Goal: Information Seeking & Learning: Find specific fact

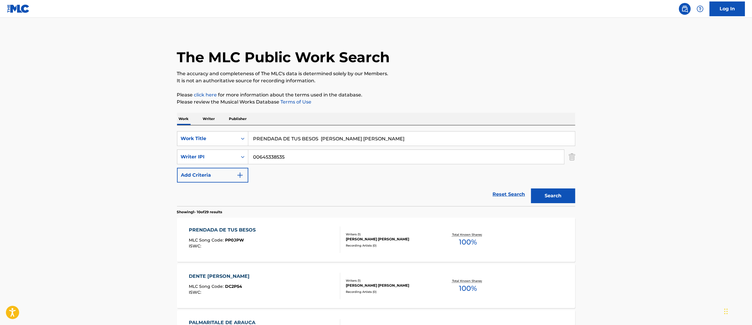
click at [311, 137] on input "PRENDADA DE TUS BESOS [PERSON_NAME] [PERSON_NAME]" at bounding box center [411, 138] width 327 height 14
paste input "OR MACHISTA ARROGANTE"
type input "POR MACHISTA ARROGANTE"
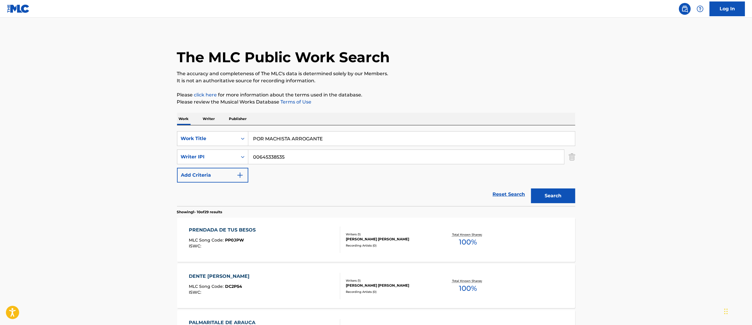
click at [531, 188] on button "Search" at bounding box center [553, 195] width 44 height 15
click at [271, 222] on div "POR MACHISTA ARROGANTE MLC Song Code : PP0JNA ISWC : Writers ( 1 ) [PERSON_NAME…" at bounding box center [376, 239] width 398 height 44
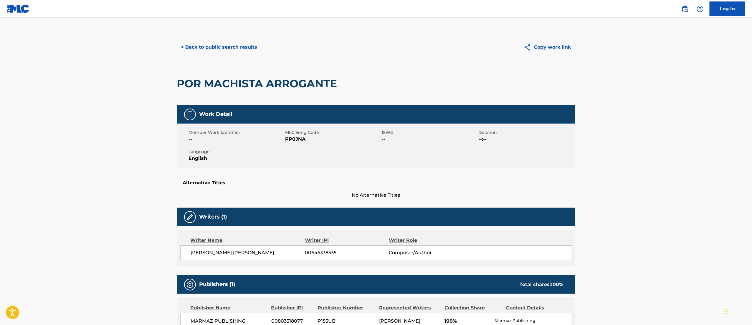
click at [232, 61] on div "< Back to public search results Copy work link" at bounding box center [376, 46] width 398 height 29
click at [224, 48] on button "< Back to public search results" at bounding box center [219, 47] width 85 height 15
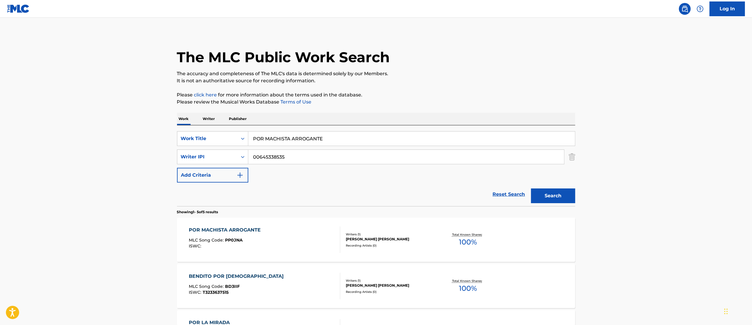
click at [303, 128] on div "SearchWithCriteria141ef08e-e197-4d02-94f6-b4b601f192a7 Work Title POR MACHISTA …" at bounding box center [376, 165] width 398 height 81
click at [296, 135] on input "POR MACHISTA ARROGANTE" at bounding box center [411, 138] width 327 height 14
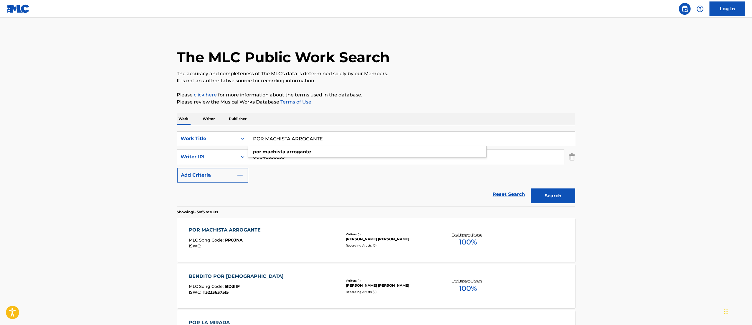
paste input "Search Form"
type input "e"
paste input "ERES MI [PERSON_NAME] [PERSON_NAME]"
type input "ERES MI [PERSON_NAME] [PERSON_NAME]"
click at [531, 188] on button "Search" at bounding box center [553, 195] width 44 height 15
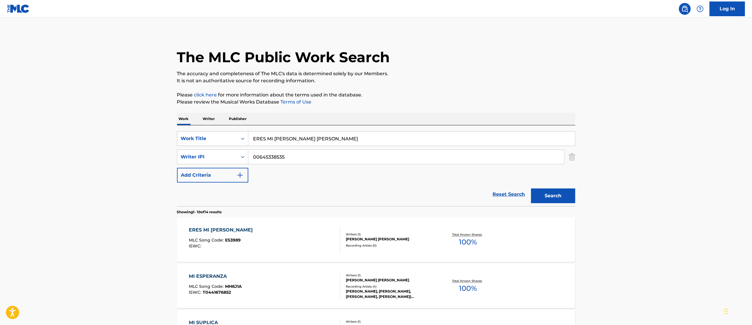
click at [290, 245] on div "ERES MI [PERSON_NAME] MLC Song Code : ES3989 ISWC :" at bounding box center [264, 239] width 151 height 27
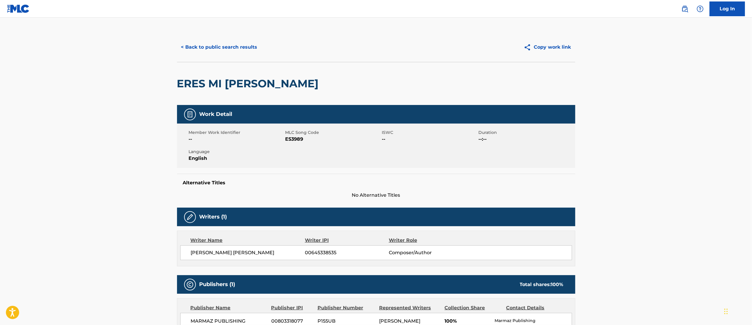
click at [212, 40] on button "< Back to public search results" at bounding box center [219, 47] width 85 height 15
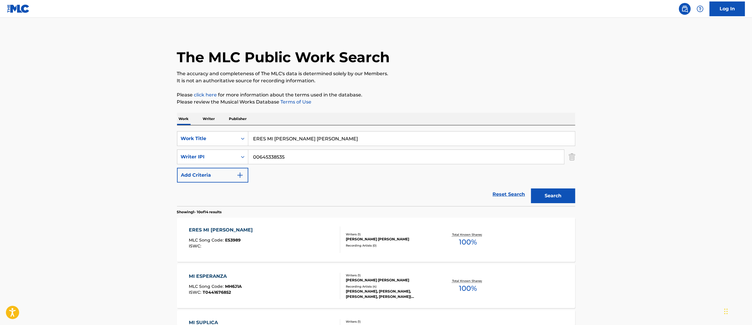
click at [313, 136] on input "ERES MI [PERSON_NAME] [PERSON_NAME]" at bounding box center [411, 138] width 327 height 14
paste input "ME QUEDA MEJOR MORIR"
type input "ME QUEDA MEJOR MORIR"
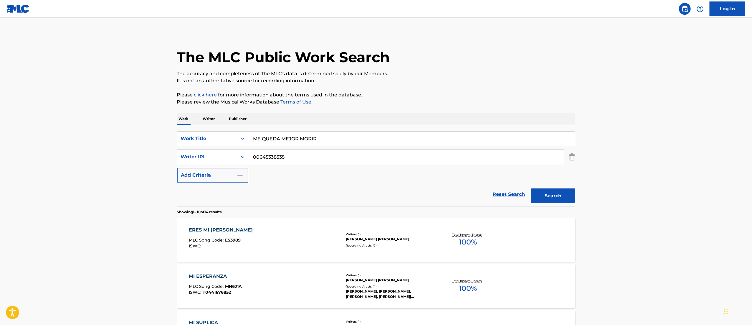
click at [531, 188] on button "Search" at bounding box center [553, 195] width 44 height 15
click at [516, 106] on div "The MLC Public Work Search The accuracy and completeness of The MLC's data is d…" at bounding box center [376, 322] width 412 height 581
click at [391, 245] on div "Recording Artists ( 0 )" at bounding box center [390, 245] width 89 height 4
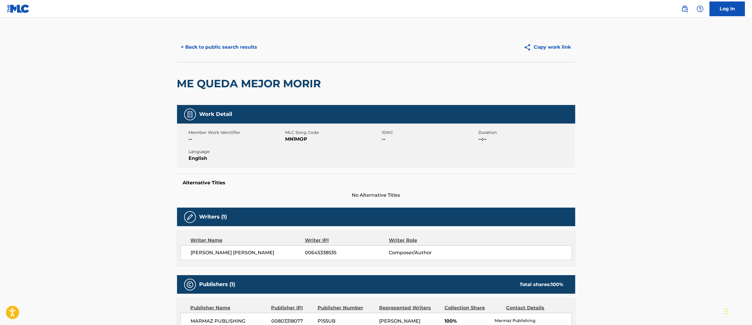
click at [226, 50] on button "< Back to public search results" at bounding box center [219, 47] width 85 height 15
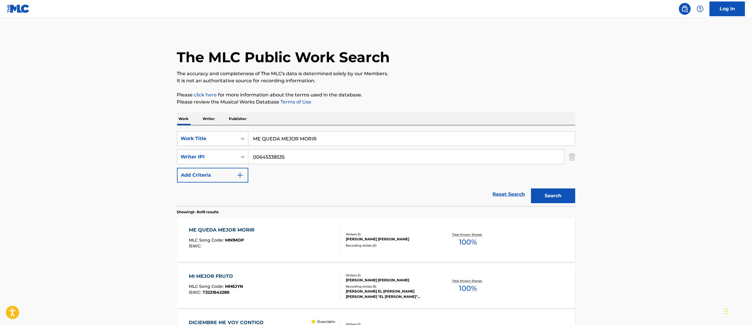
click at [310, 140] on input "ME QUEDA MEJOR MORIR" at bounding box center [411, 138] width 327 height 14
paste input "COMPLETO"
type input "COMPLETO"
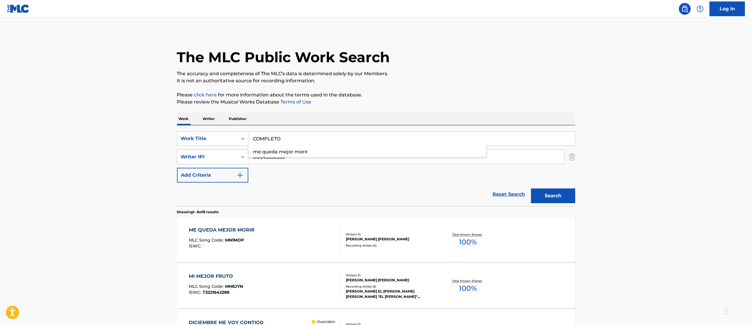
click at [531, 188] on button "Search" at bounding box center [553, 195] width 44 height 15
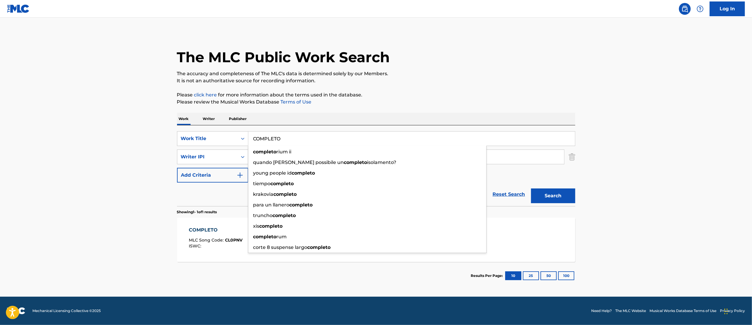
click at [209, 238] on span "MLC Song Code :" at bounding box center [207, 239] width 36 height 5
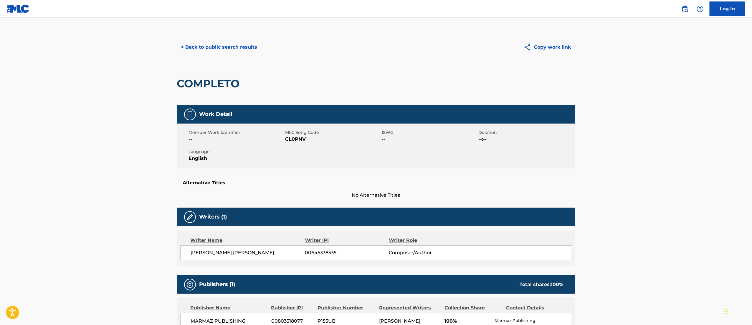
click at [211, 43] on button "< Back to public search results" at bounding box center [219, 47] width 85 height 15
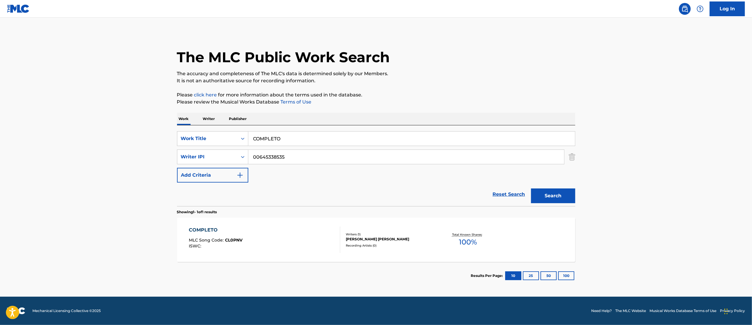
click at [301, 138] on input "COMPLETO" at bounding box center [411, 138] width 327 height 14
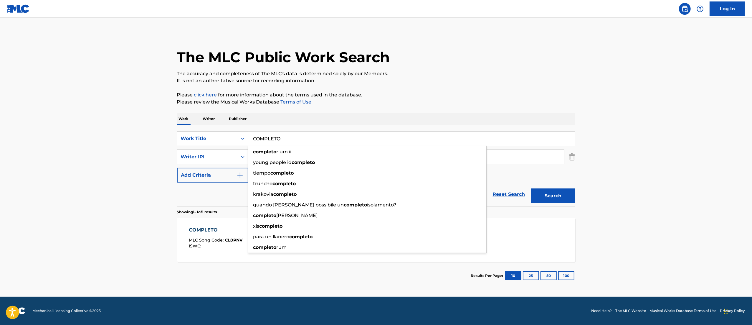
paste input "POR LA MIRADA"
type input "POR LA MIRADA"
click at [531, 188] on button "Search" at bounding box center [553, 195] width 44 height 15
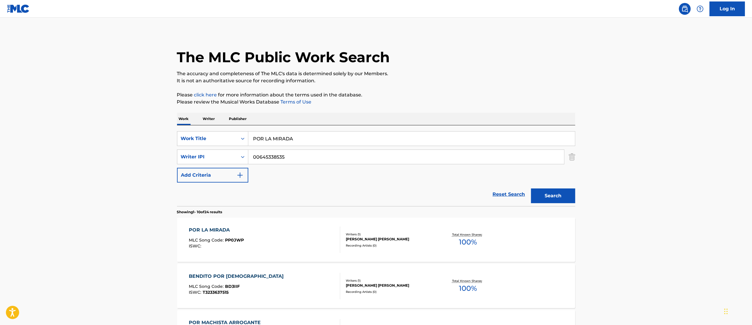
click at [370, 231] on div "POR LA MIRADA MLC Song Code : PP0JWP ISWC : Writers ( 1 ) [PERSON_NAME] [PERSON…" at bounding box center [376, 239] width 398 height 44
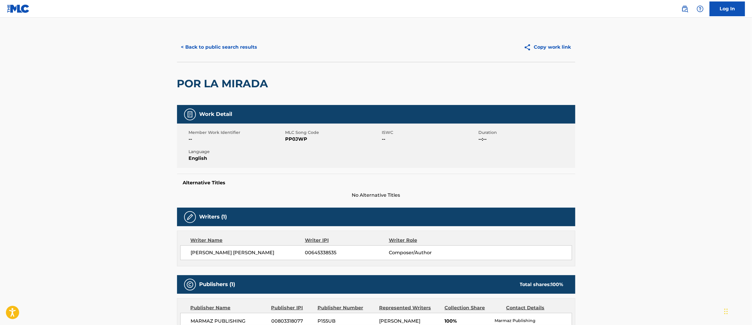
click at [224, 46] on button "< Back to public search results" at bounding box center [219, 47] width 85 height 15
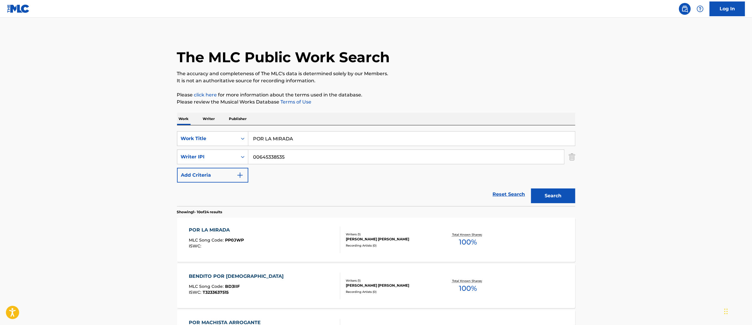
click at [312, 140] on input "POR LA MIRADA" at bounding box center [411, 138] width 327 height 14
paste input "A PESAR DEL TIEMPO [PERSON_NAME] [PERSON_NAME]"
click at [531, 188] on button "Search" at bounding box center [553, 195] width 44 height 15
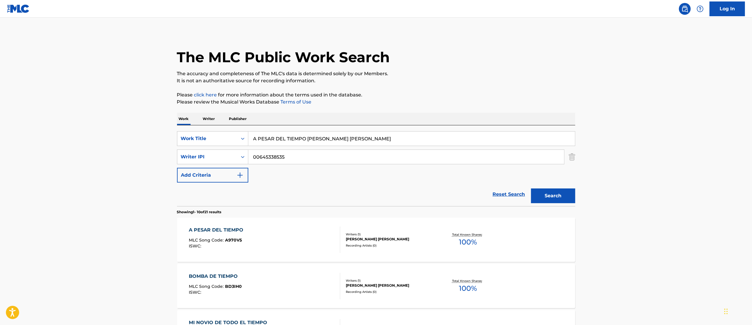
drag, startPoint x: 310, startPoint y: 138, endPoint x: 660, endPoint y: 171, distance: 351.8
click at [531, 188] on button "Search" at bounding box center [553, 195] width 44 height 15
click at [488, 143] on input "A PESAR DEL TIEMPO" at bounding box center [411, 138] width 327 height 14
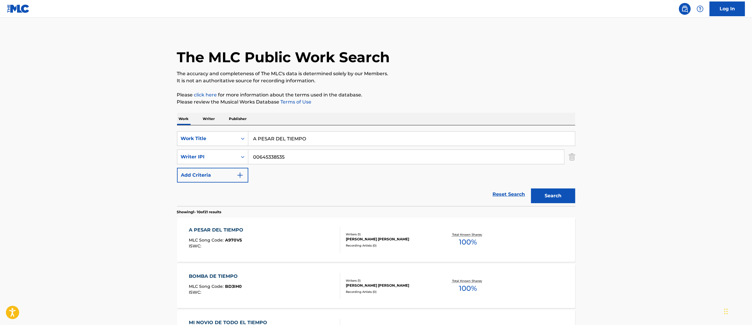
click at [531, 188] on button "Search" at bounding box center [553, 195] width 44 height 15
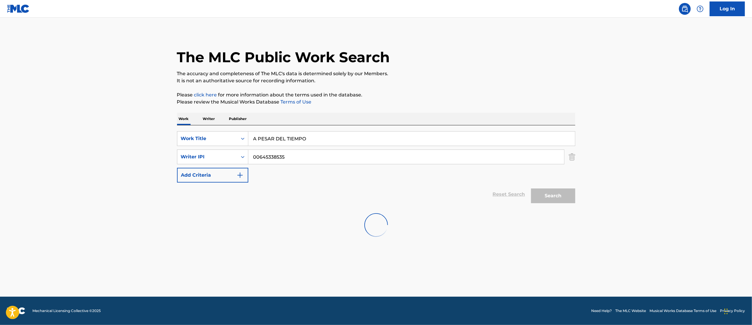
click at [531, 188] on button "Search" at bounding box center [553, 195] width 44 height 15
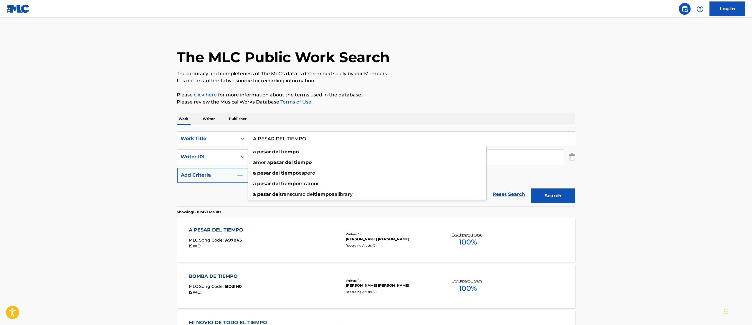
click at [311, 139] on input "A PESAR DEL TIEMPO" at bounding box center [411, 138] width 327 height 14
paste input "YO NO LA TENGO AMARRÁ"
type input "YO NO LA TENGO AMARRÁ"
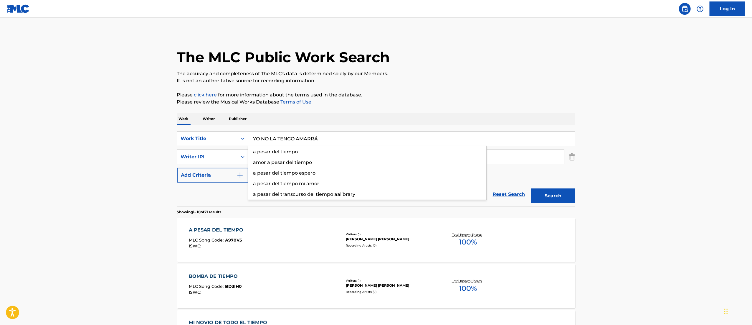
click at [531, 188] on button "Search" at bounding box center [553, 195] width 44 height 15
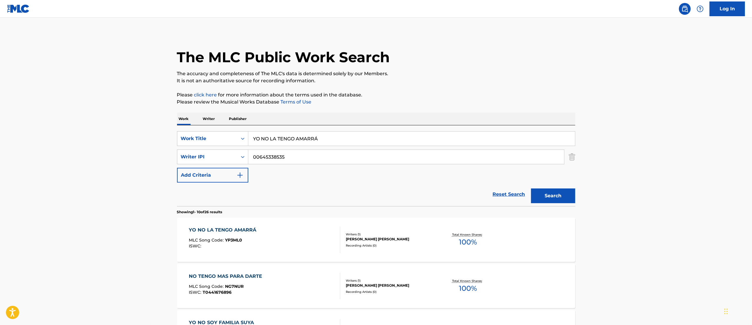
click at [380, 234] on div "Writers ( 1 )" at bounding box center [390, 234] width 89 height 4
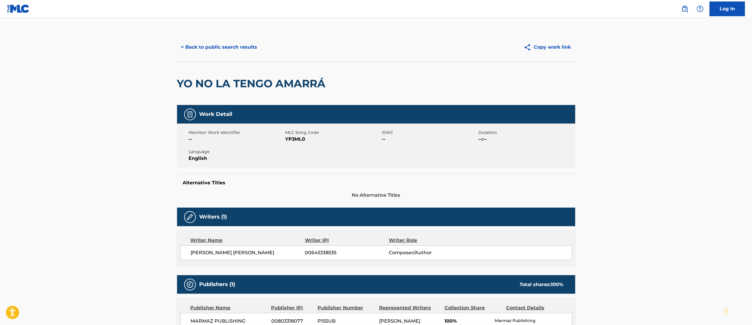
click at [196, 47] on button "< Back to public search results" at bounding box center [219, 47] width 85 height 15
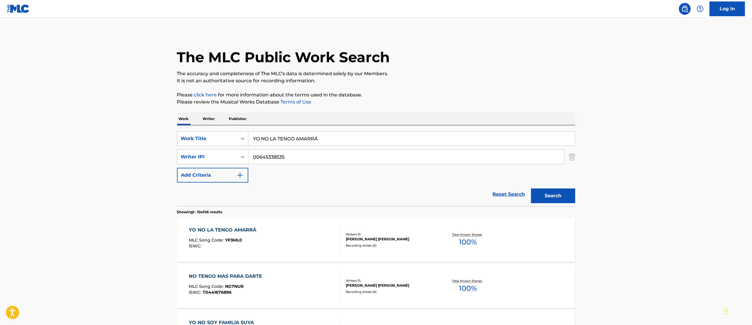
click at [273, 144] on input "YO NO LA TENGO AMARRÁ" at bounding box center [411, 138] width 327 height 14
paste input "LA CELOSA [PERSON_NAME] [PERSON_NAME]"
type input "LA CELOSA [PERSON_NAME] [PERSON_NAME]"
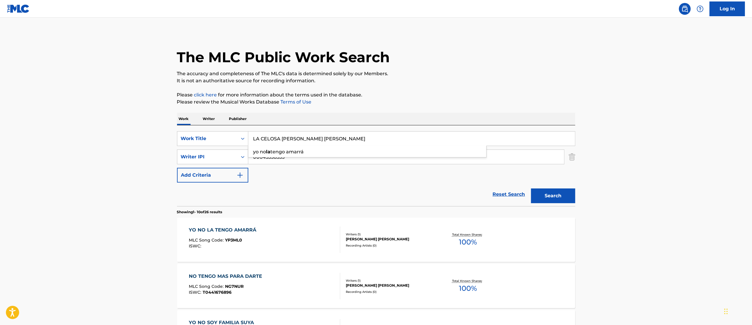
click at [531, 188] on button "Search" at bounding box center [553, 195] width 44 height 15
click at [275, 239] on div "LA CELOSA MLC Song Code : LS8HOP ISWC :" at bounding box center [264, 239] width 151 height 27
